Goal: Information Seeking & Learning: Find specific page/section

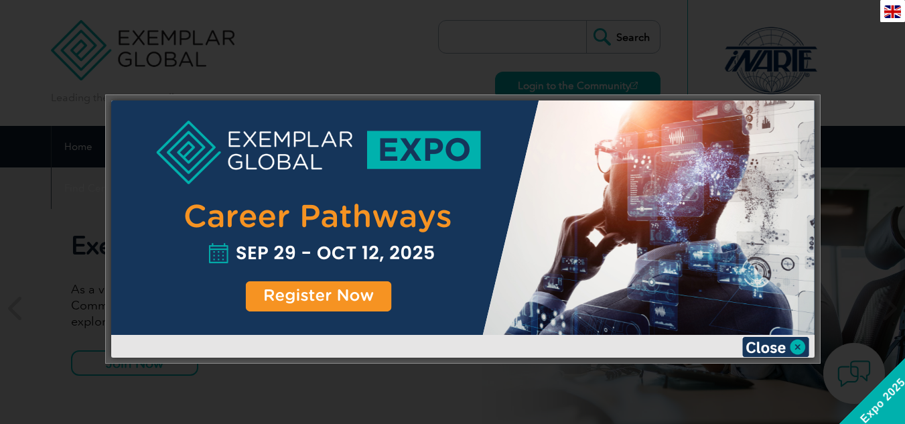
drag, startPoint x: 882, startPoint y: 38, endPoint x: 876, endPoint y: 43, distance: 8.2
click at [882, 38] on div at bounding box center [452, 212] width 905 height 424
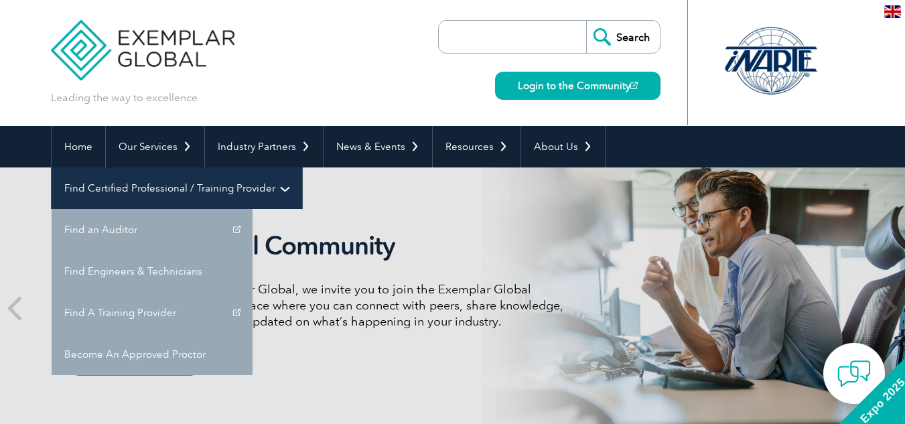
click at [302, 168] on link "Find Certified Professional / Training Provider" at bounding box center [177, 189] width 251 height 42
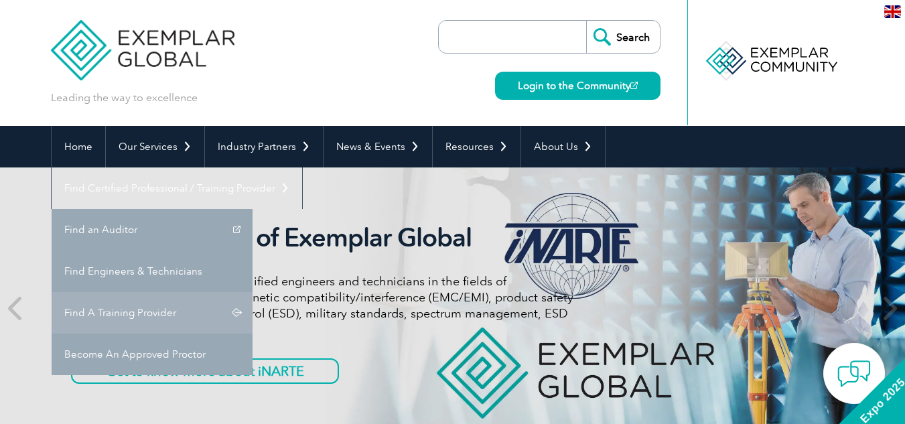
click at [253, 292] on link "Find A Training Provider" at bounding box center [152, 313] width 201 height 42
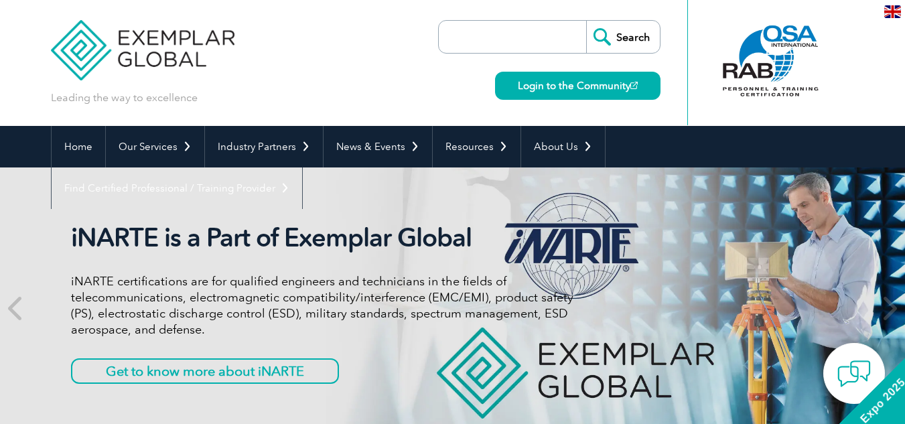
scroll to position [9, 0]
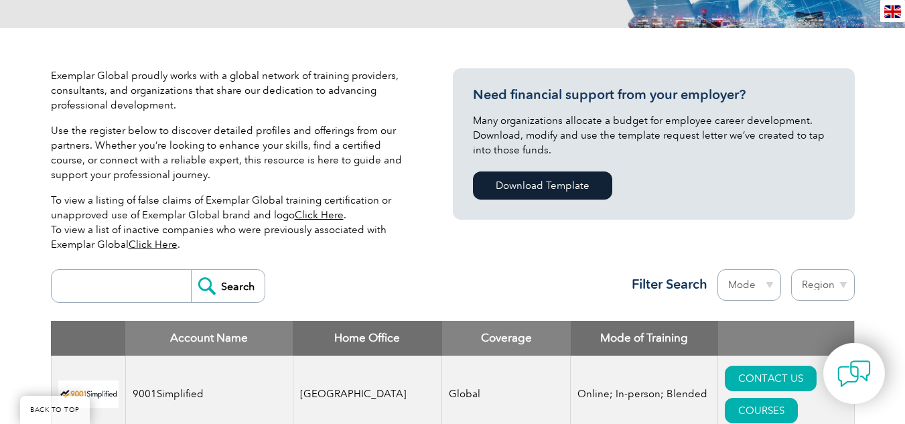
scroll to position [402, 0]
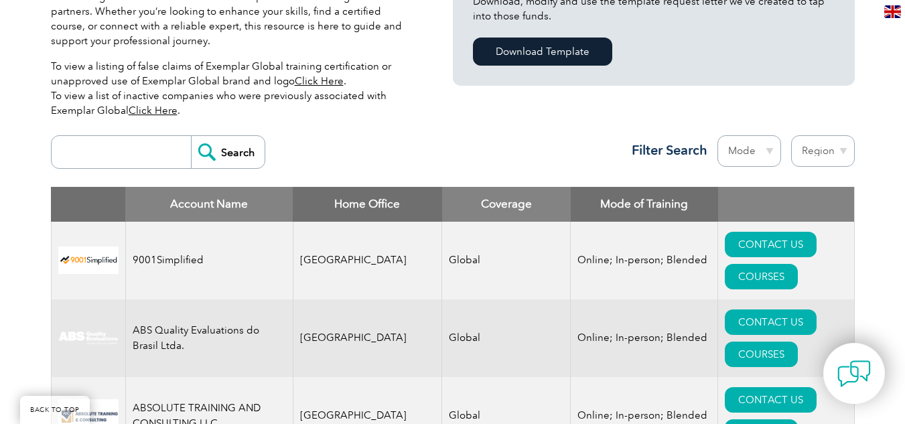
click at [111, 152] on input "search" at bounding box center [124, 152] width 133 height 32
type input "SKEDMIA"
click at [191, 136] on input "Search" at bounding box center [228, 152] width 74 height 32
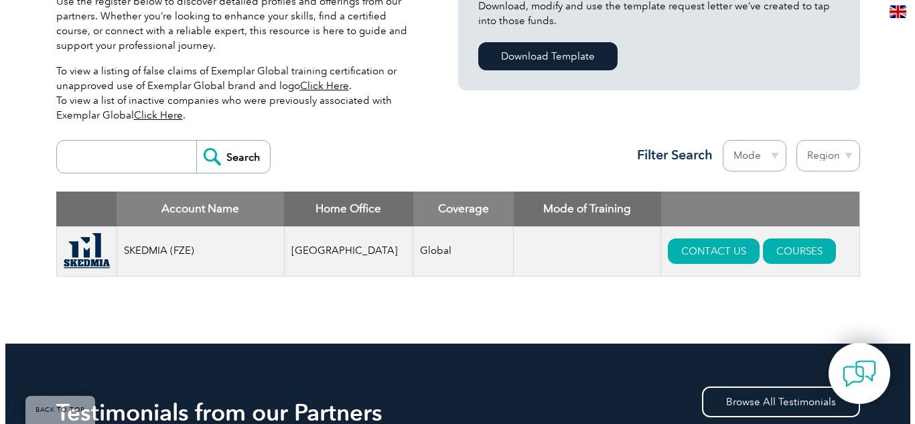
scroll to position [469, 0]
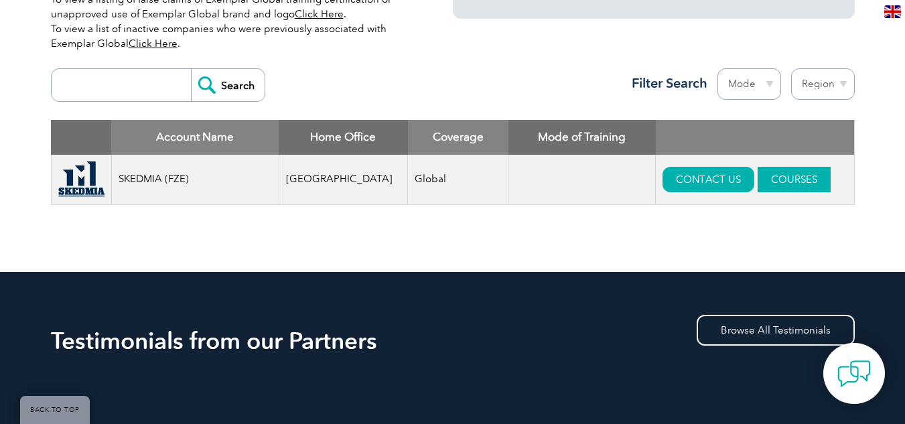
click at [789, 173] on link "COURSES" at bounding box center [794, 179] width 73 height 25
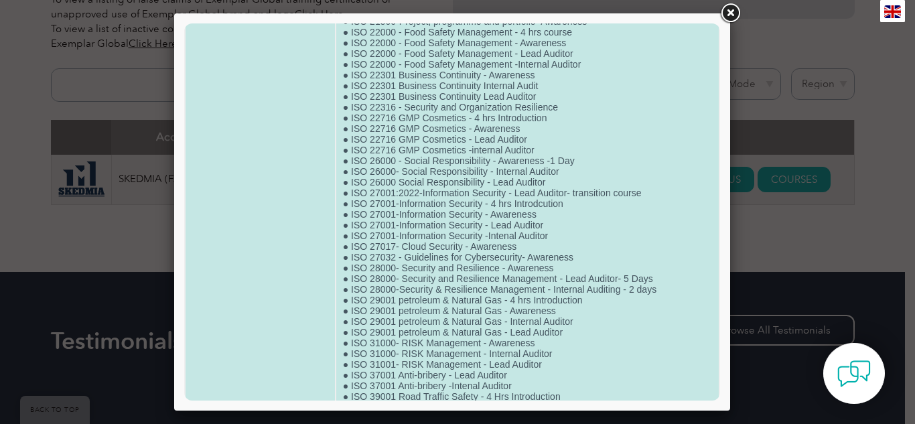
scroll to position [985, 0]
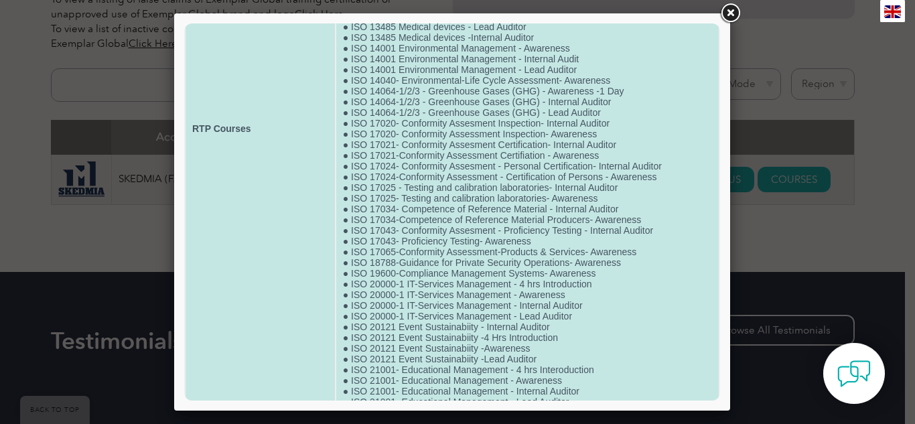
drag, startPoint x: 905, startPoint y: 267, endPoint x: 708, endPoint y: 71, distance: 277.2
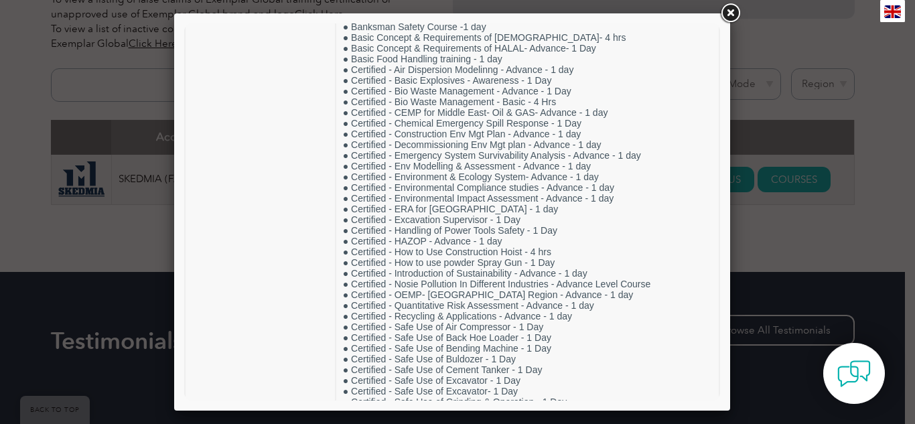
scroll to position [0, 0]
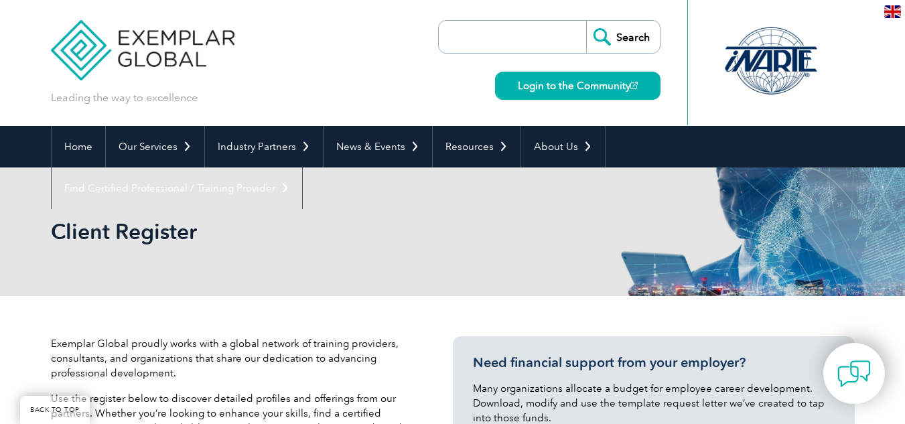
scroll to position [402, 0]
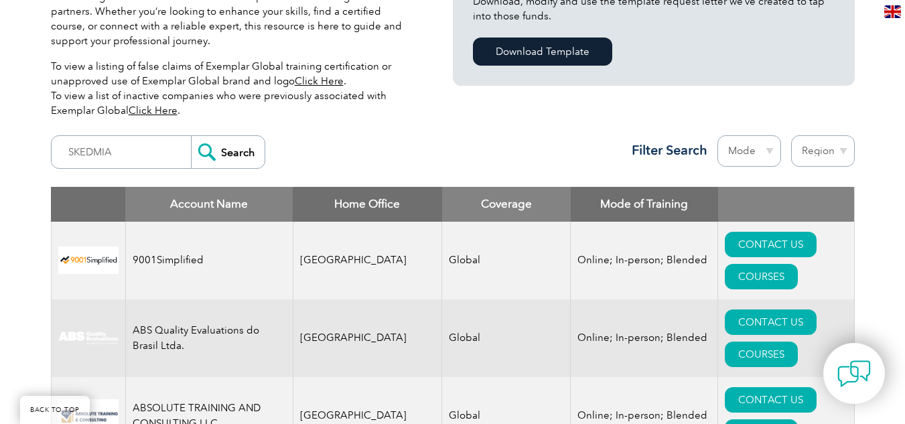
click at [105, 168] on form "SKEDMIA Search" at bounding box center [158, 152] width 214 height 34
click at [224, 160] on input "Search" at bounding box center [228, 152] width 74 height 32
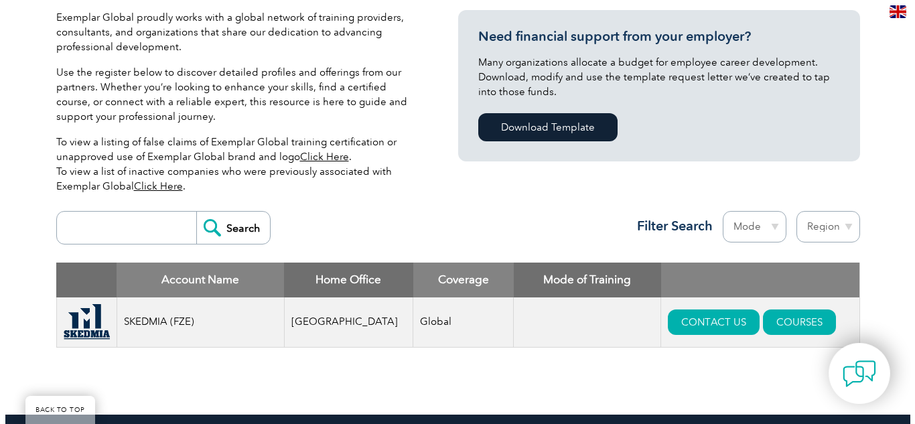
scroll to position [536, 0]
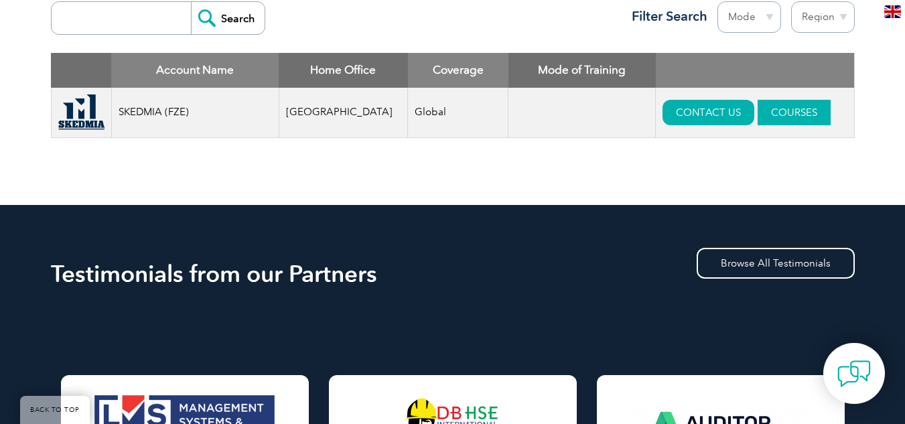
click at [783, 106] on link "COURSES" at bounding box center [794, 112] width 73 height 25
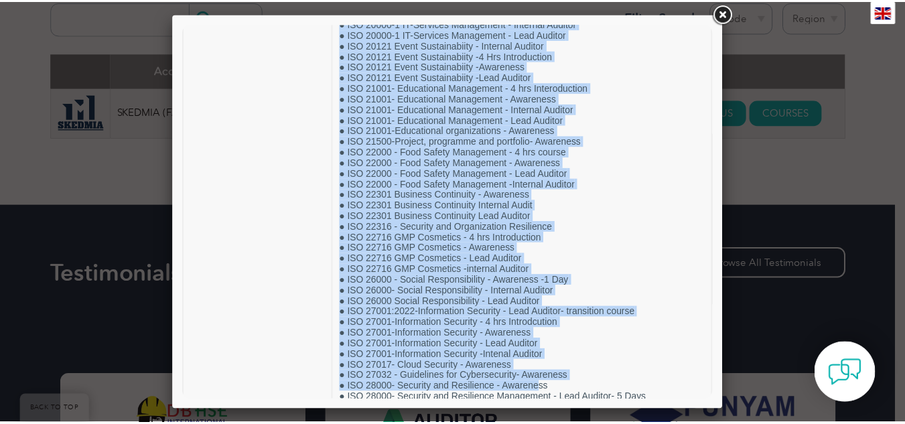
scroll to position [1789, 0]
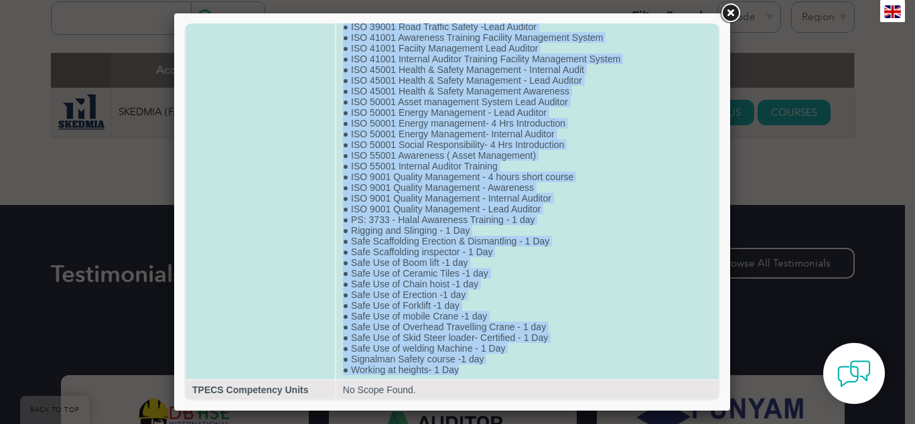
drag, startPoint x: 350, startPoint y: 70, endPoint x: 465, endPoint y: 372, distance: 323.2
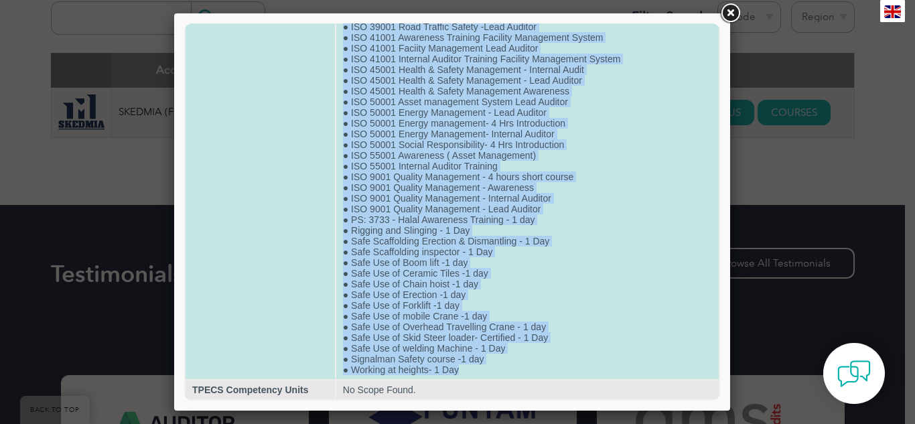
copy td "Loremipsu - Dolo Sitam Consecte - Adipisc - 2 Eli ● Seddoeius - Temp Incid Utla…"
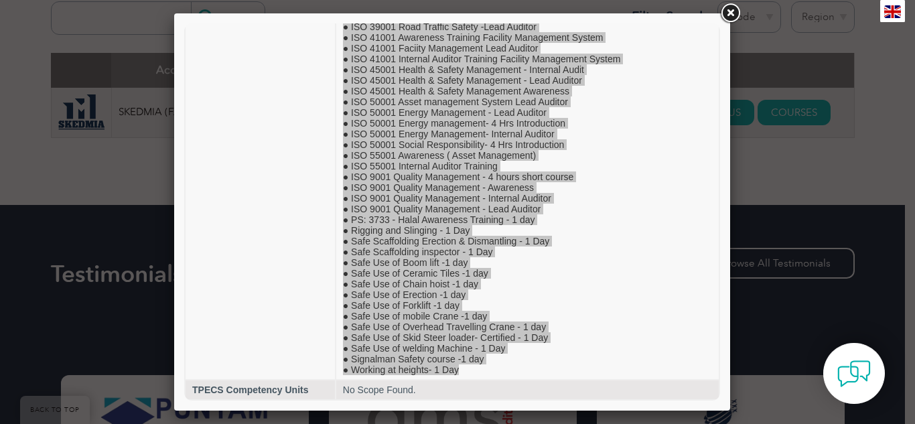
click at [733, 17] on link at bounding box center [730, 13] width 24 height 24
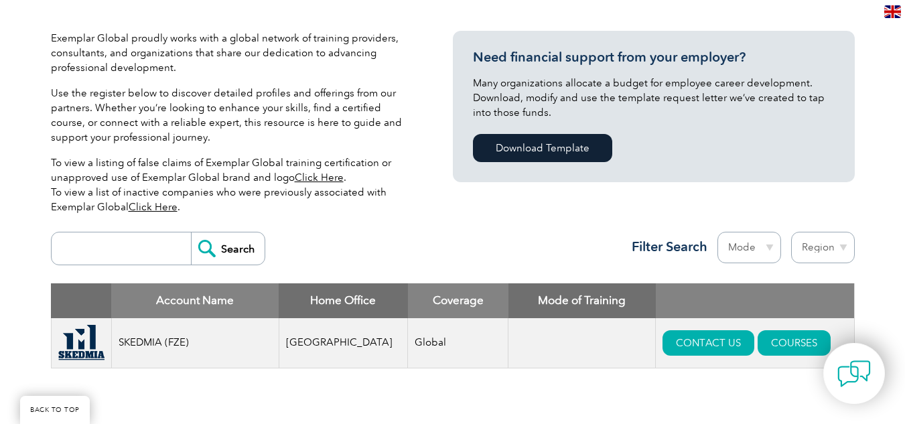
scroll to position [0, 0]
